Goal: Find specific fact: Find specific fact

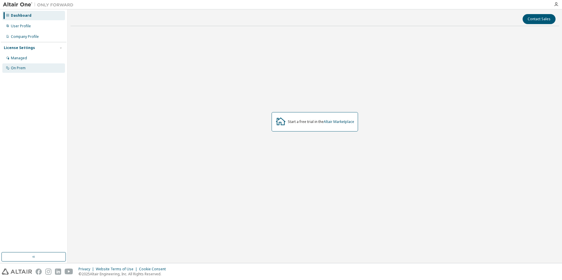
click at [22, 67] on div "On Prem" at bounding box center [18, 68] width 15 height 5
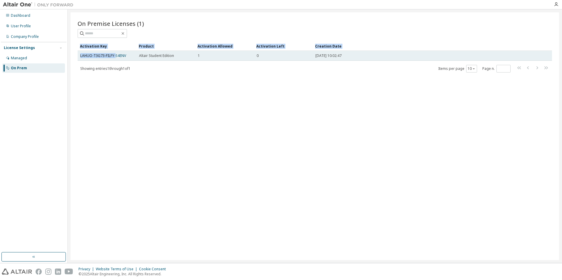
drag, startPoint x: 74, startPoint y: 58, endPoint x: 116, endPoint y: 58, distance: 41.4
click at [116, 58] on div "On Premise Licenses (1) Clear Load Save Save As Field Operator Value Select fil…" at bounding box center [315, 136] width 488 height 248
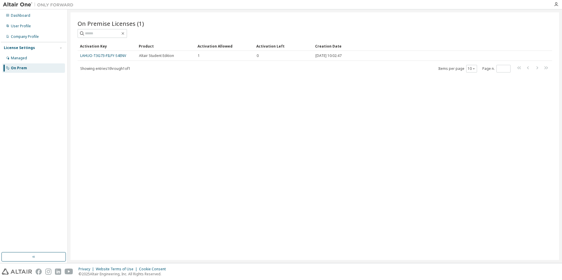
drag, startPoint x: 116, startPoint y: 58, endPoint x: 126, endPoint y: 62, distance: 11.2
click at [126, 62] on div "Activation Key Product Activation Allowed Activation Left Creation Date LAHUO-T…" at bounding box center [315, 56] width 474 height 31
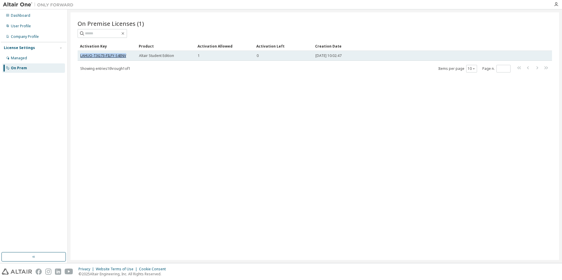
drag, startPoint x: 128, startPoint y: 56, endPoint x: 80, endPoint y: 57, distance: 47.6
click at [80, 57] on div "LAHUO-T3G73-FILFY-S4ENV" at bounding box center [106, 55] width 53 height 5
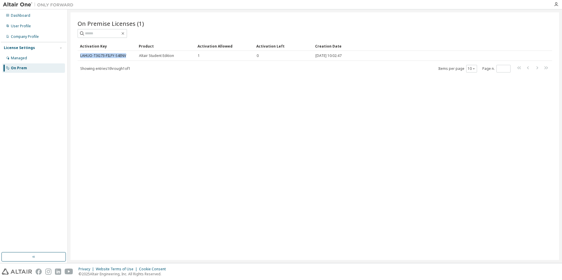
copy link "LAHUO-T3G73-FILFY-S4ENV"
